Goal: Task Accomplishment & Management: Complete application form

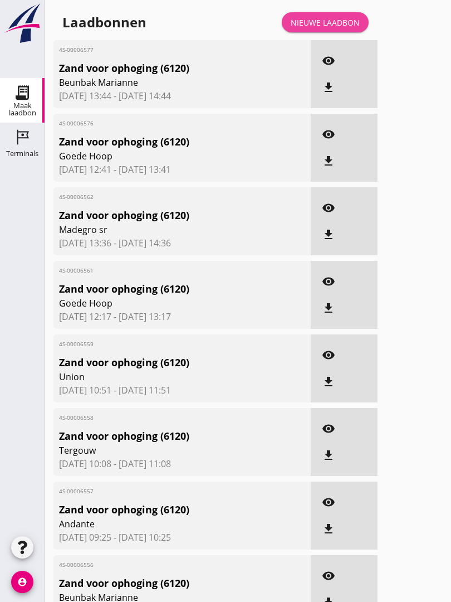
click at [350, 32] on link "Nieuwe laadbon" at bounding box center [325, 22] width 87 height 20
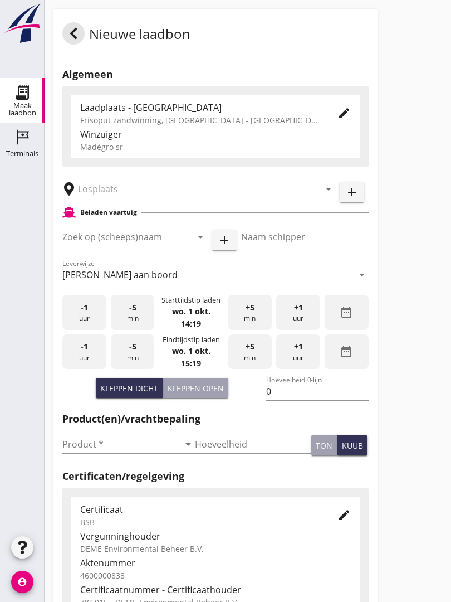
click at [123, 198] on input "text" at bounding box center [191, 189] width 226 height 18
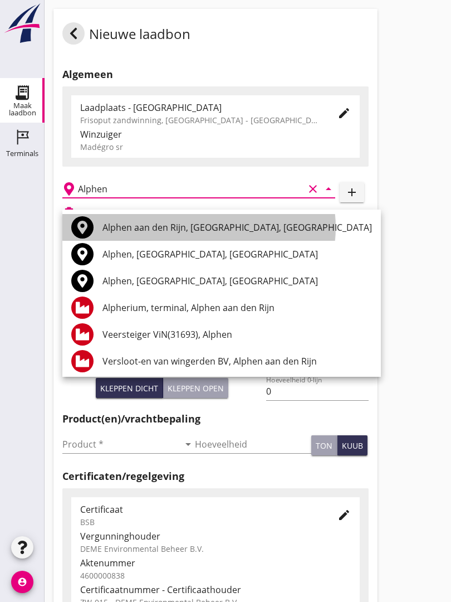
click at [158, 221] on div "Alphen aan den Rijn, [GEOGRAPHIC_DATA], [GEOGRAPHIC_DATA]" at bounding box center [237, 227] width 270 height 13
type input "Alphen aan den Rijn, [GEOGRAPHIC_DATA], [GEOGRAPHIC_DATA]"
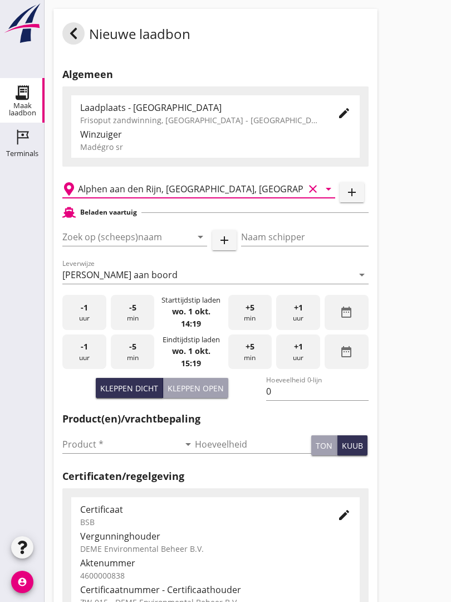
click at [139, 246] on input "Zoek op (scheeps)naam" at bounding box center [119, 237] width 114 height 18
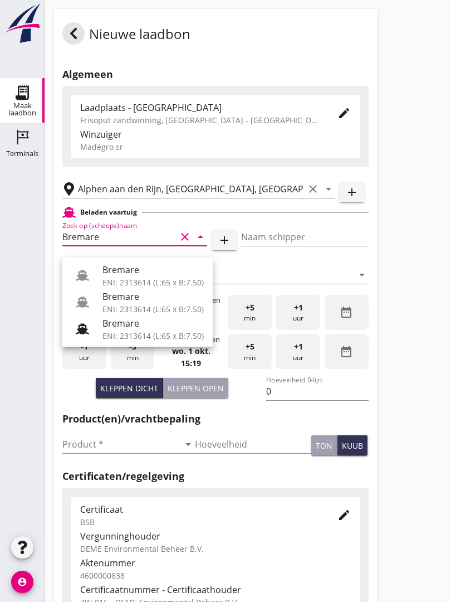
click at [131, 268] on div "Bremare" at bounding box center [152, 269] width 101 height 13
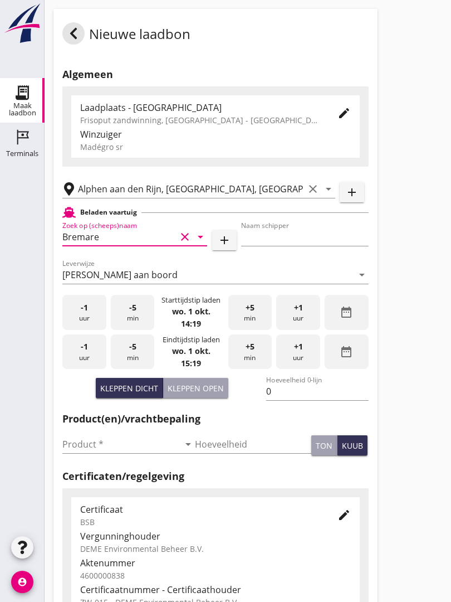
type input "Bremare"
type input "[PERSON_NAME]"
type input "429"
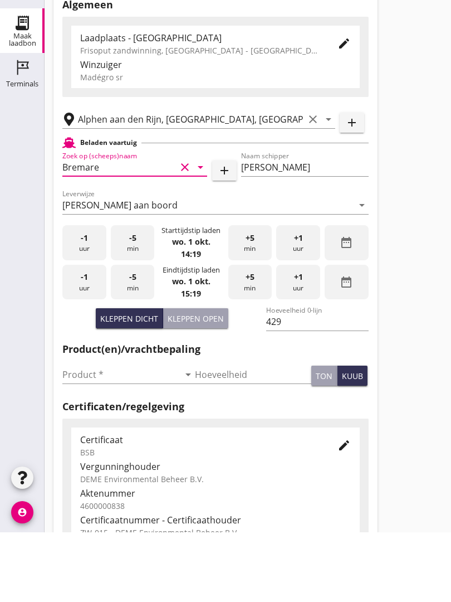
click at [77, 435] on input "Product *" at bounding box center [120, 444] width 117 height 18
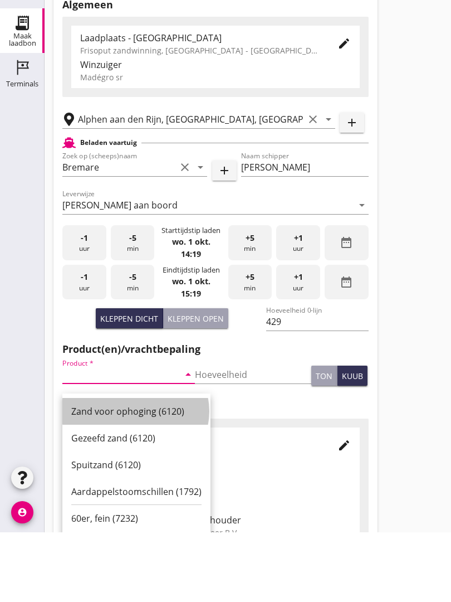
click at [126, 474] on div "Zand voor ophoging (6120)" at bounding box center [136, 480] width 130 height 13
type input "Zand voor ophoging (6120)"
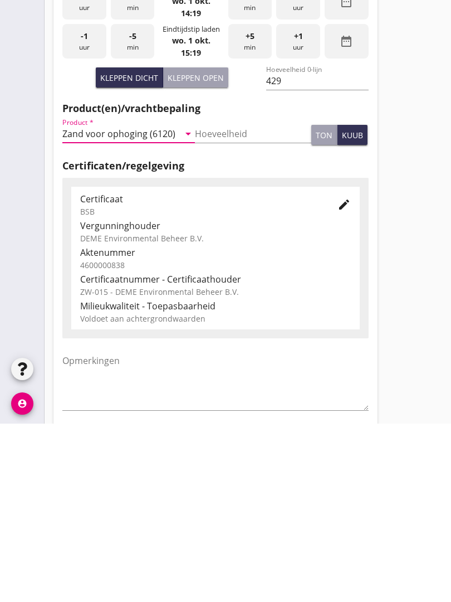
scroll to position [195, 0]
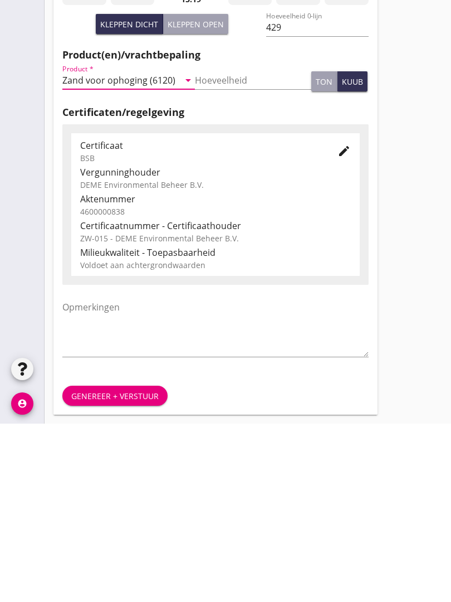
click at [128, 568] on div "Genereer + verstuur" at bounding box center [114, 574] width 87 height 12
